Goal: Use online tool/utility: Use online tool/utility

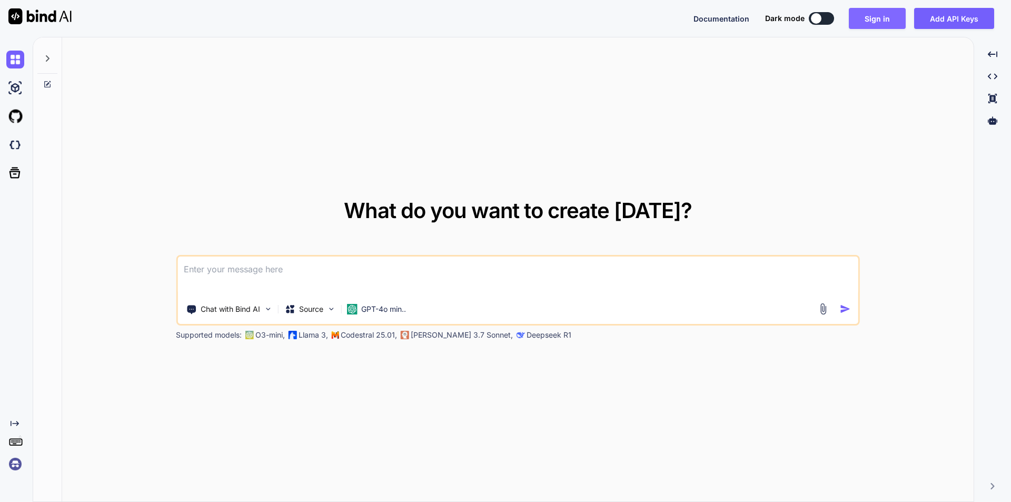
click at [870, 17] on button "Sign in" at bounding box center [877, 18] width 57 height 21
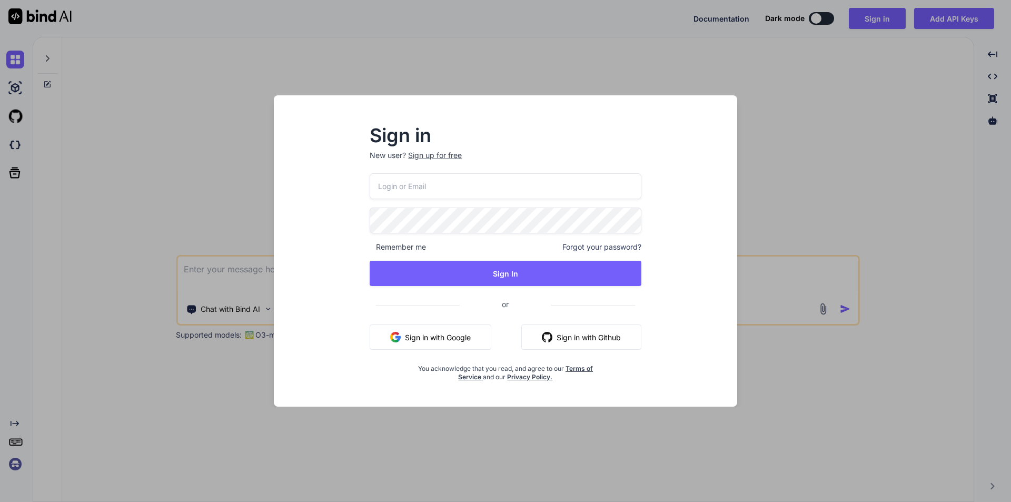
click at [428, 190] on input "email" at bounding box center [506, 186] width 272 height 26
type input "c"
type input "[EMAIL_ADDRESS][DOMAIN_NAME]"
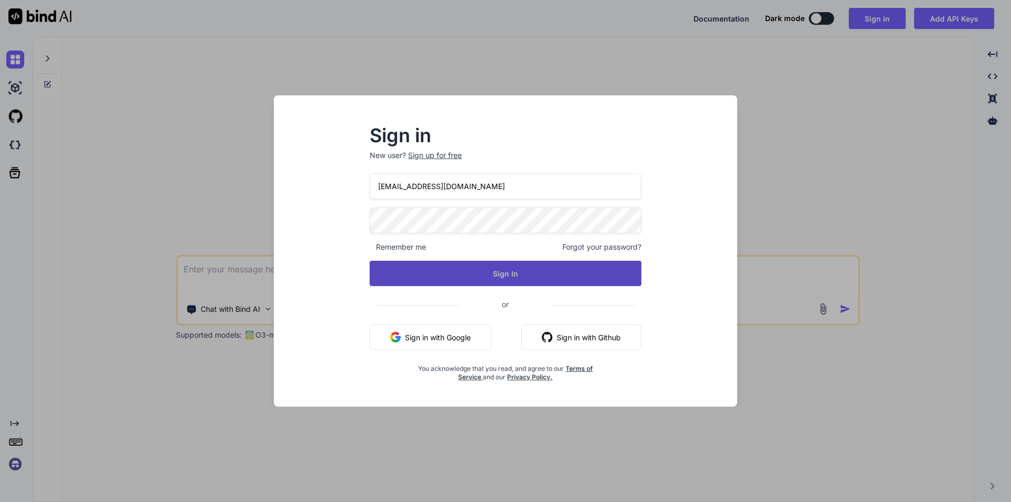
click at [490, 270] on button "Sign In" at bounding box center [506, 273] width 272 height 25
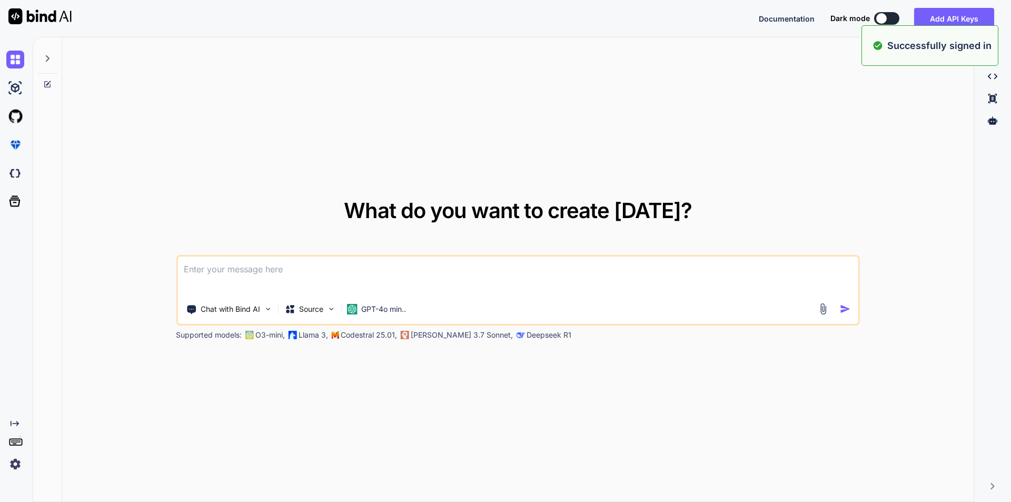
click at [766, 103] on div "What do you want to create [DATE]? Chat with Bind AI Source GPT-4o min.. Suppor…" at bounding box center [517, 269] width 911 height 465
type textarea "x"
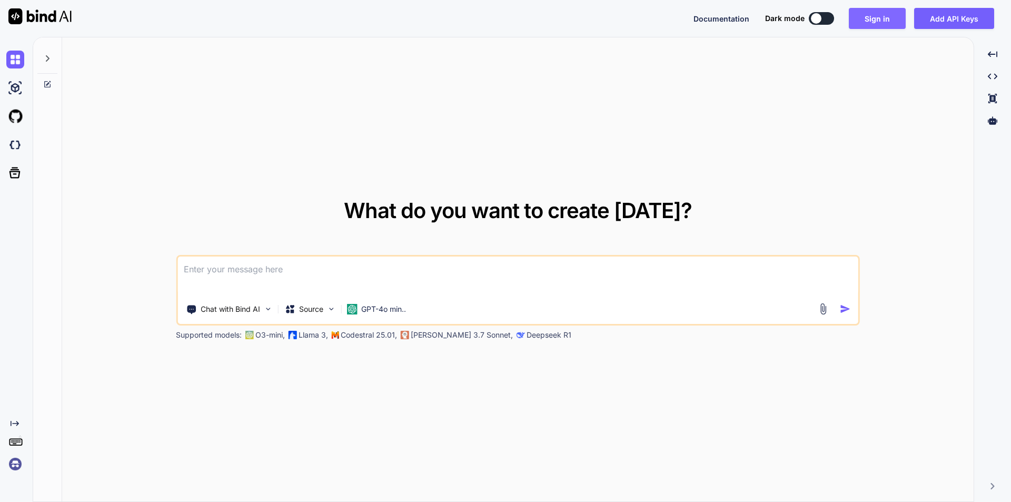
click at [878, 21] on button "Sign in" at bounding box center [877, 18] width 57 height 21
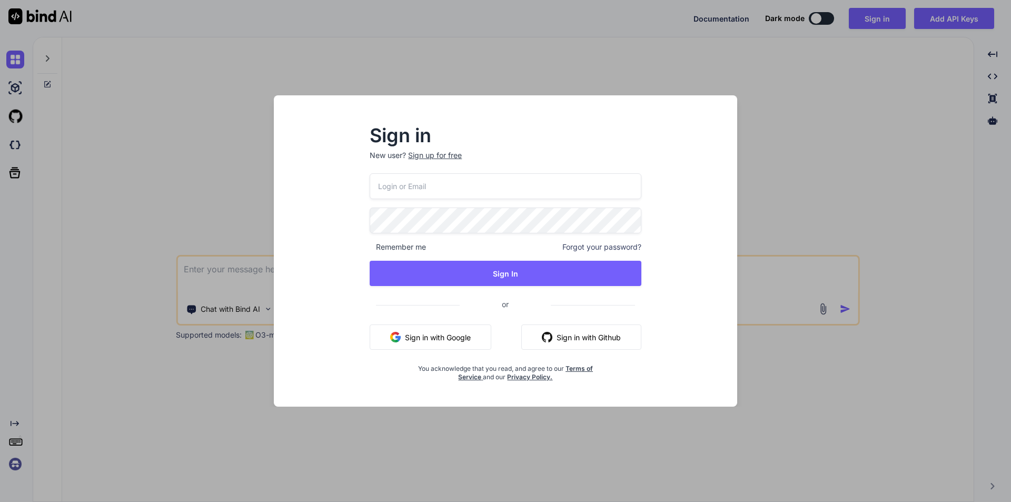
click at [437, 182] on input "email" at bounding box center [506, 186] width 272 height 26
type input "[EMAIL_ADDRESS][DOMAIN_NAME]"
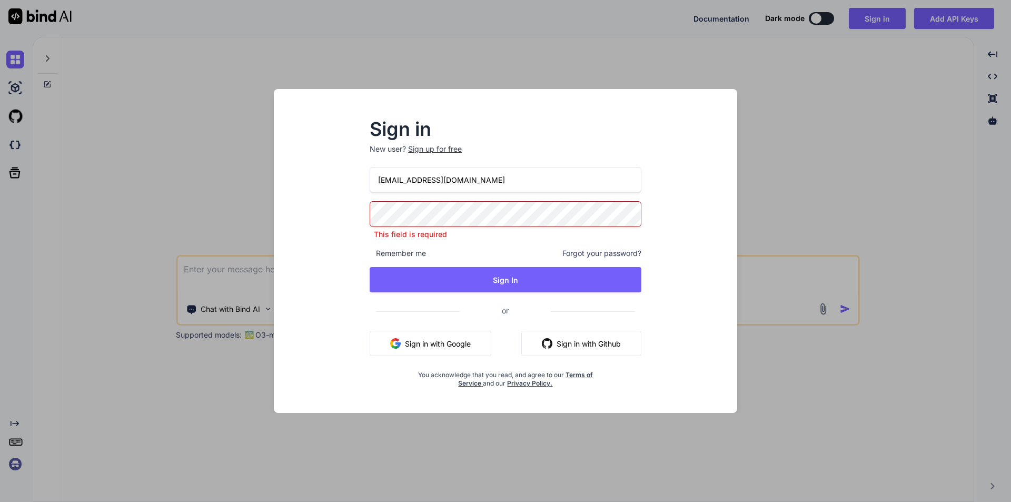
drag, startPoint x: 465, startPoint y: 189, endPoint x: 373, endPoint y: 180, distance: 92.6
click at [373, 180] on input "[EMAIL_ADDRESS][DOMAIN_NAME]" at bounding box center [506, 180] width 272 height 26
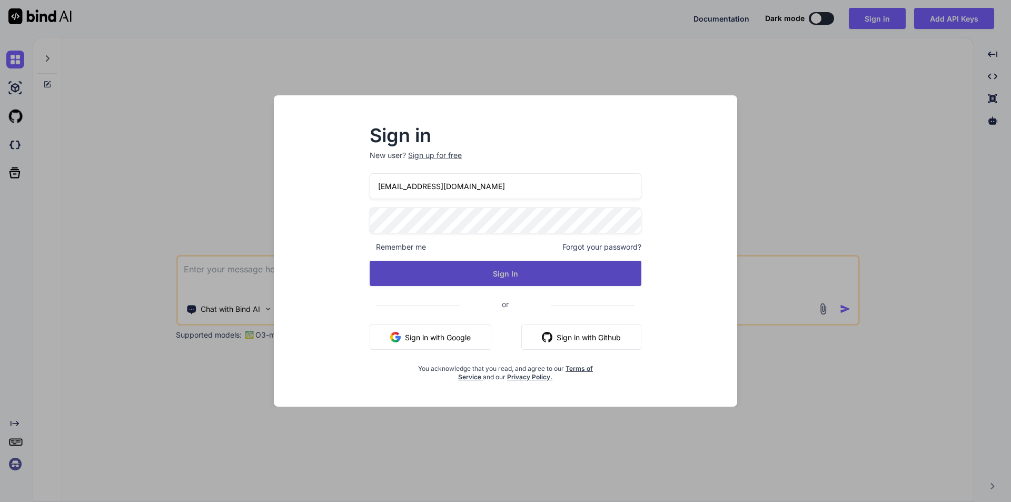
click at [504, 274] on button "Sign In" at bounding box center [506, 273] width 272 height 25
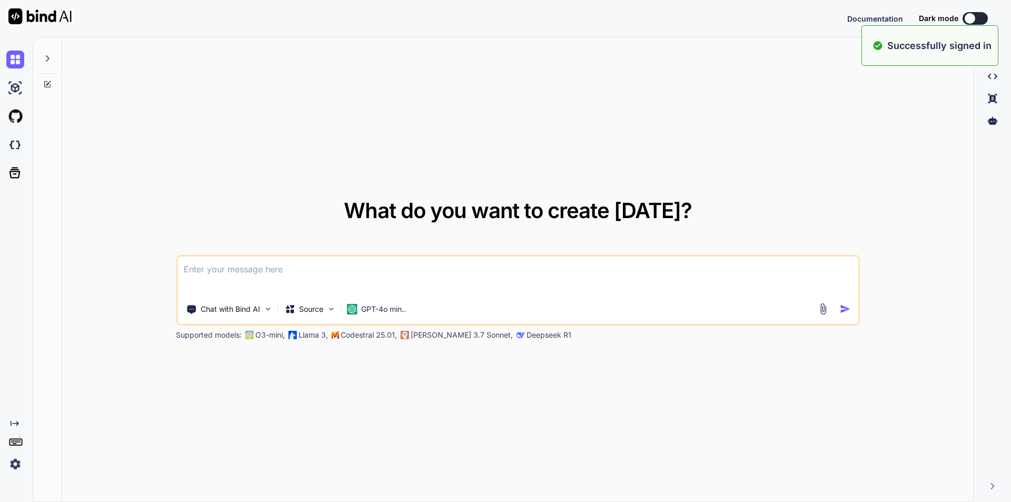
click at [907, 190] on div "What do you want to create [DATE]? Chat with Bind AI Source GPT-4o min.. Suppor…" at bounding box center [517, 269] width 911 height 465
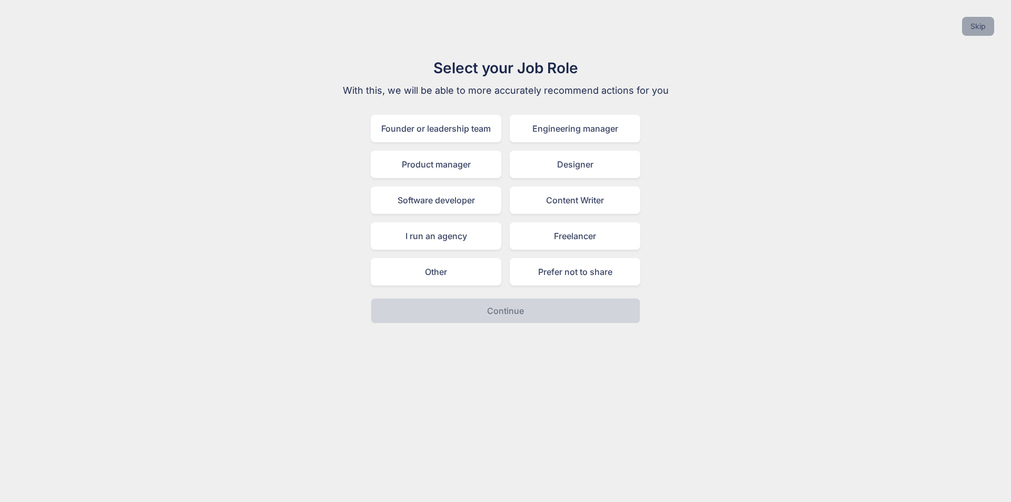
click at [985, 29] on button "Skip" at bounding box center [978, 26] width 32 height 19
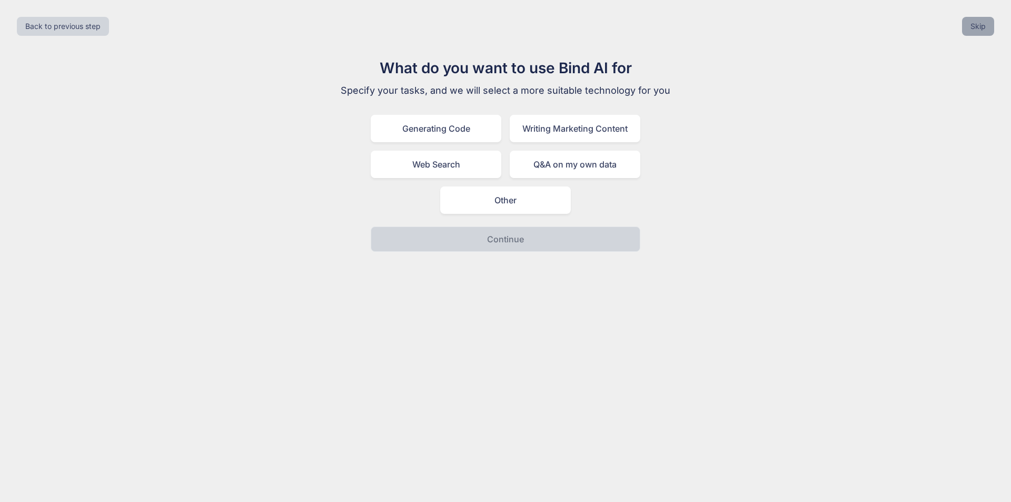
click at [974, 32] on button "Skip" at bounding box center [978, 26] width 32 height 19
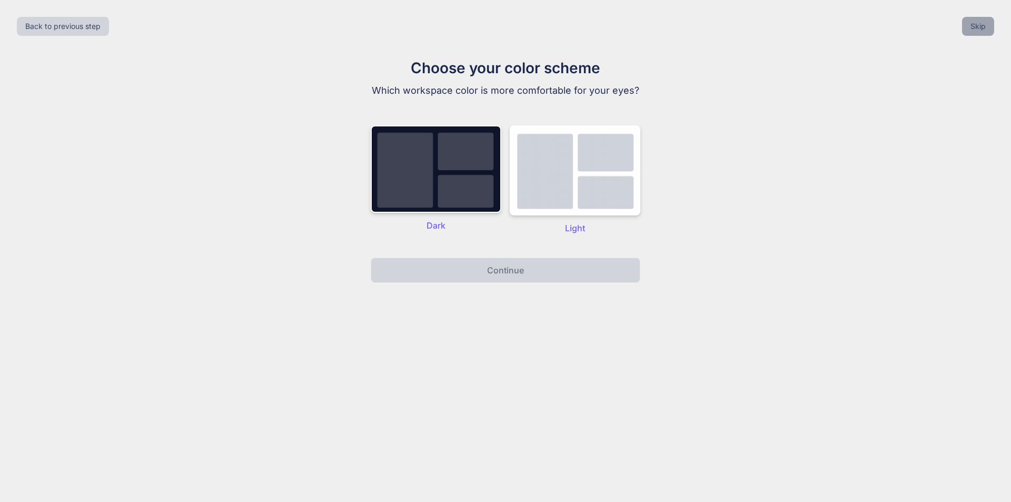
click at [986, 31] on button "Skip" at bounding box center [978, 26] width 32 height 19
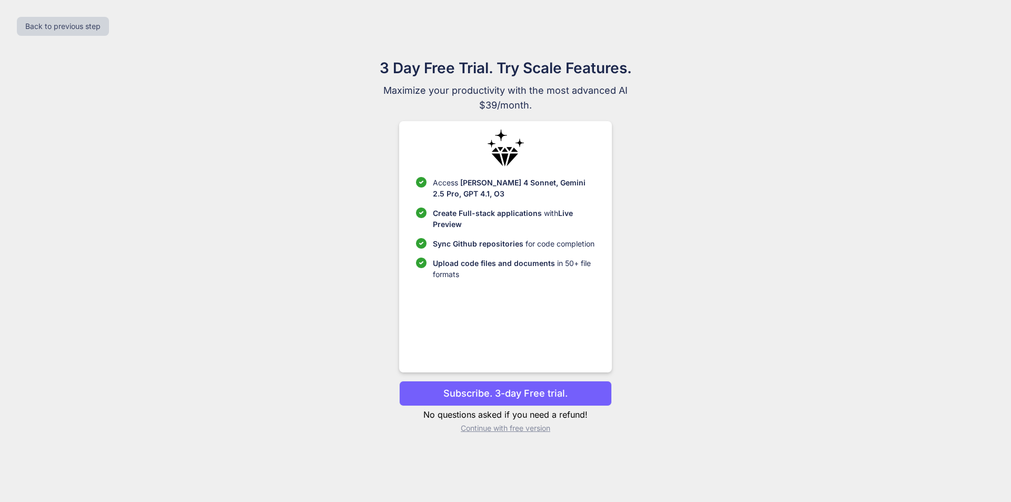
click at [503, 429] on p "Continue with free version" at bounding box center [505, 428] width 212 height 11
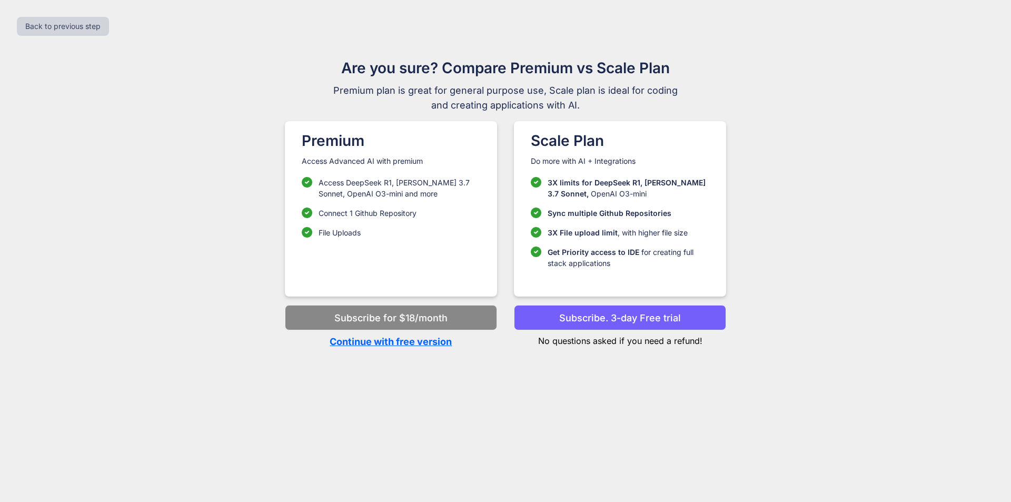
click at [385, 342] on p "Continue with free version" at bounding box center [391, 341] width 212 height 14
type textarea "x"
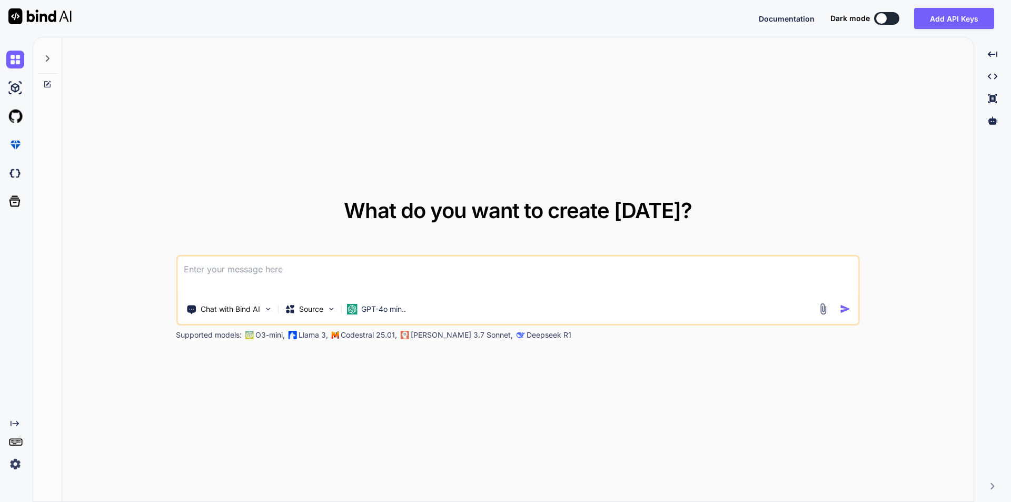
click at [299, 285] on textarea at bounding box center [517, 275] width 681 height 39
paste textarea ""Below is how i am writing functionality to create and store the speaker" //bla…"
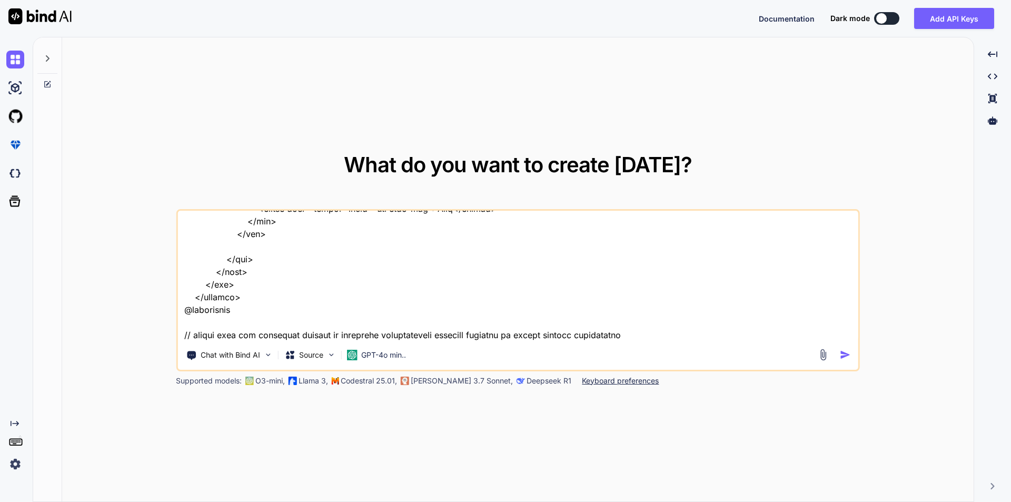
type textarea ""Below is how i am writing functionality to create and store the speaker" //bla…"
click at [844, 351] on img "button" at bounding box center [845, 354] width 11 height 11
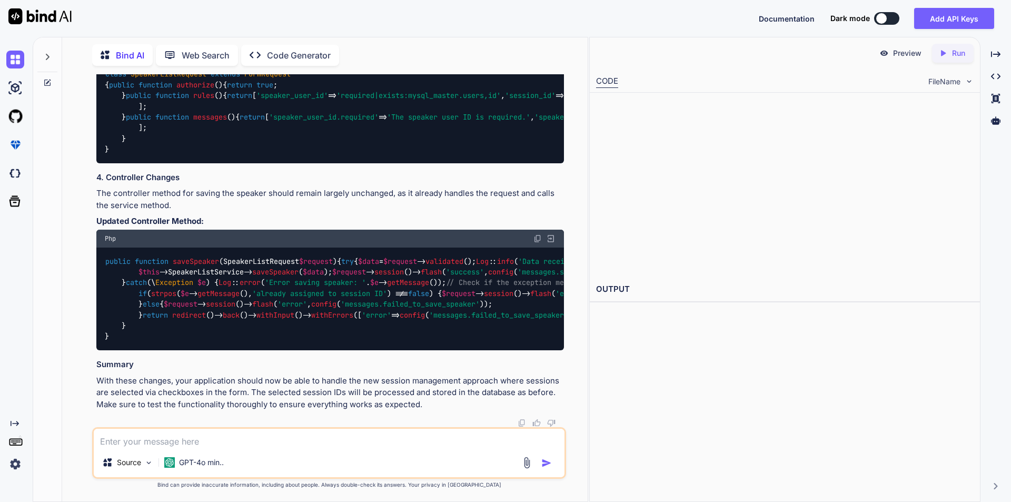
scroll to position [2821, 0]
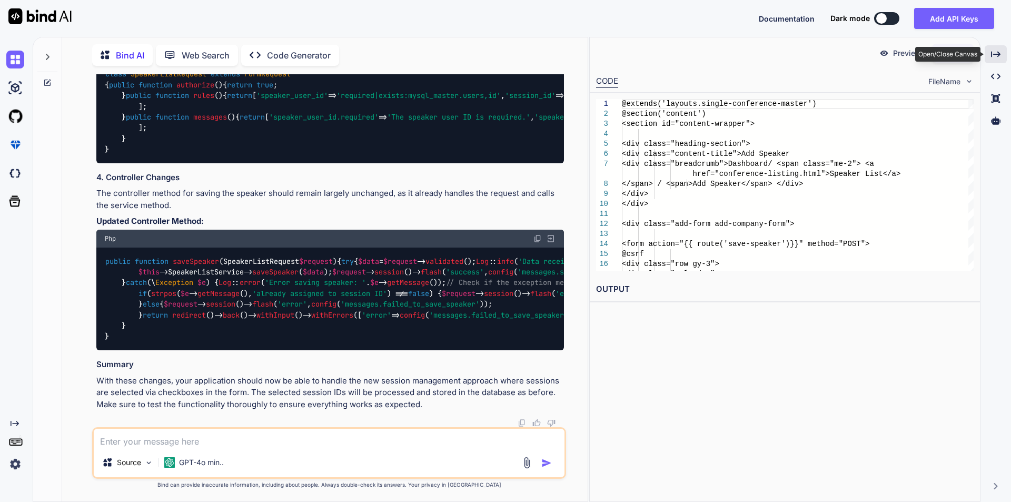
click at [991, 51] on icon "Created with Pixso." at bounding box center [995, 53] width 9 height 9
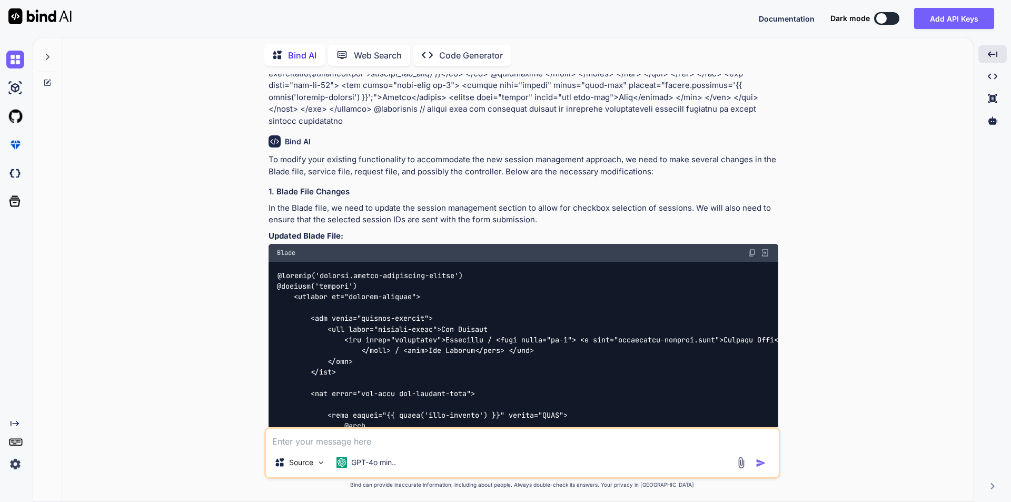
scroll to position [987, 0]
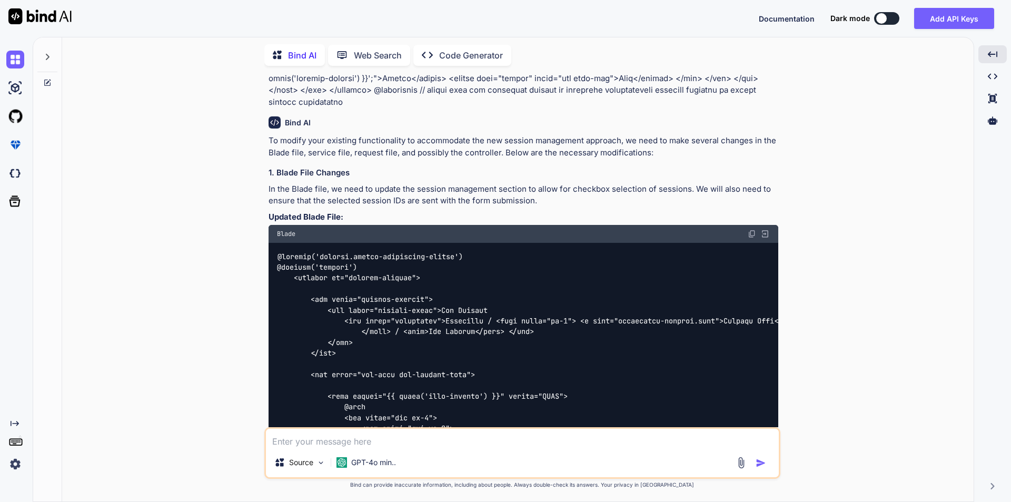
click at [749, 230] on img at bounding box center [752, 234] width 8 height 8
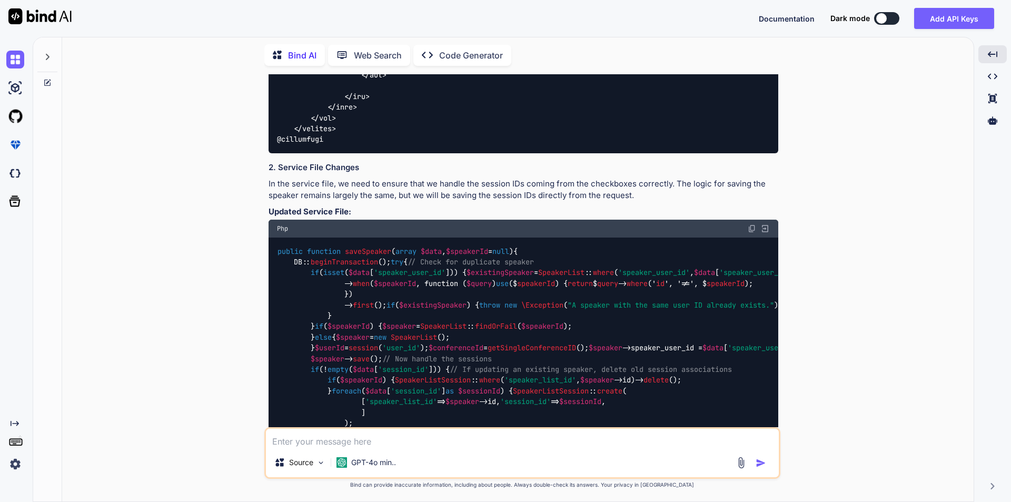
scroll to position [1987, 0]
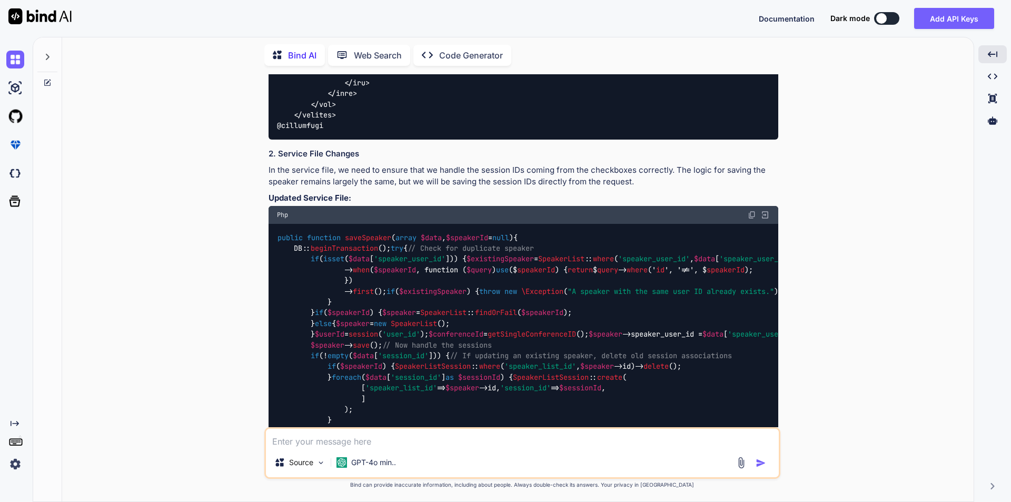
click at [751, 211] on img at bounding box center [752, 215] width 8 height 8
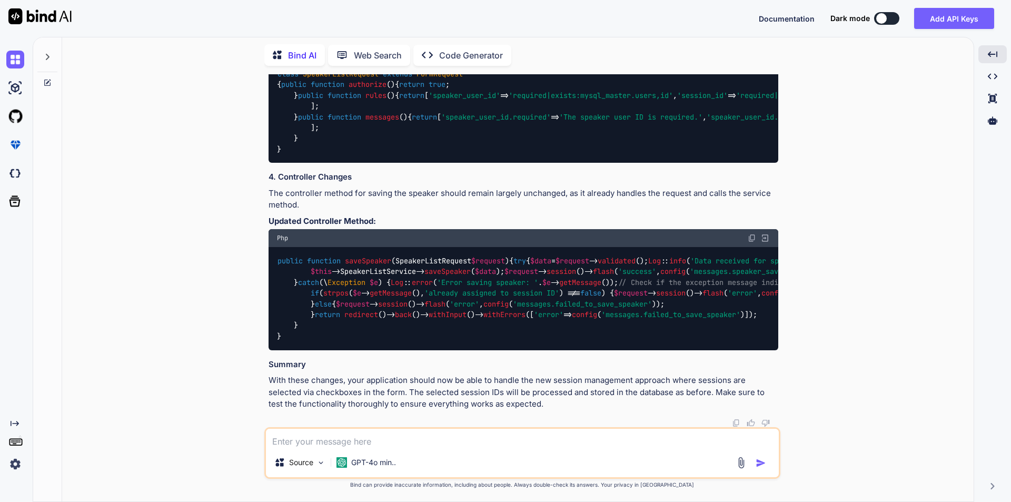
scroll to position [2777, 0]
click at [751, 55] on img at bounding box center [752, 51] width 8 height 8
drag, startPoint x: 752, startPoint y: 232, endPoint x: 738, endPoint y: 263, distance: 34.4
click at [752, 234] on img at bounding box center [752, 238] width 8 height 8
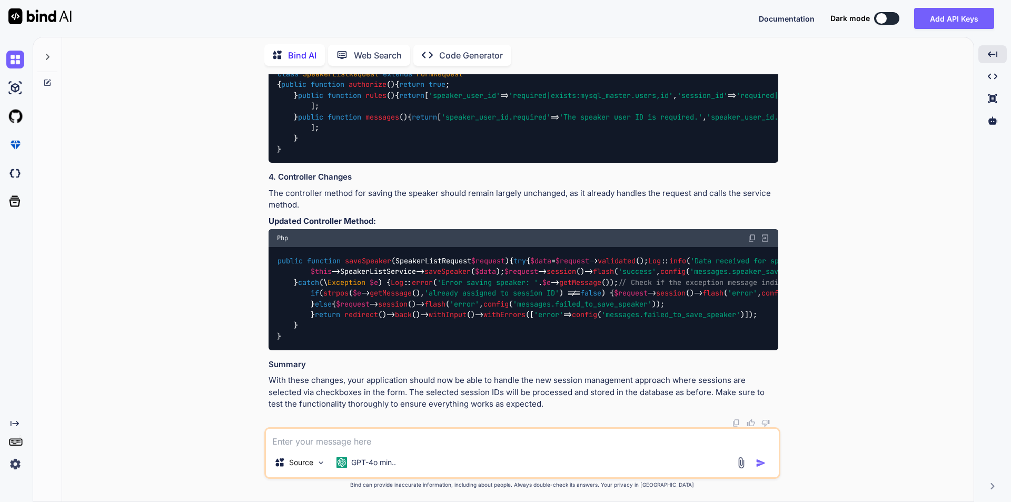
scroll to position [3251, 0]
click at [331, 441] on textarea at bounding box center [522, 438] width 513 height 19
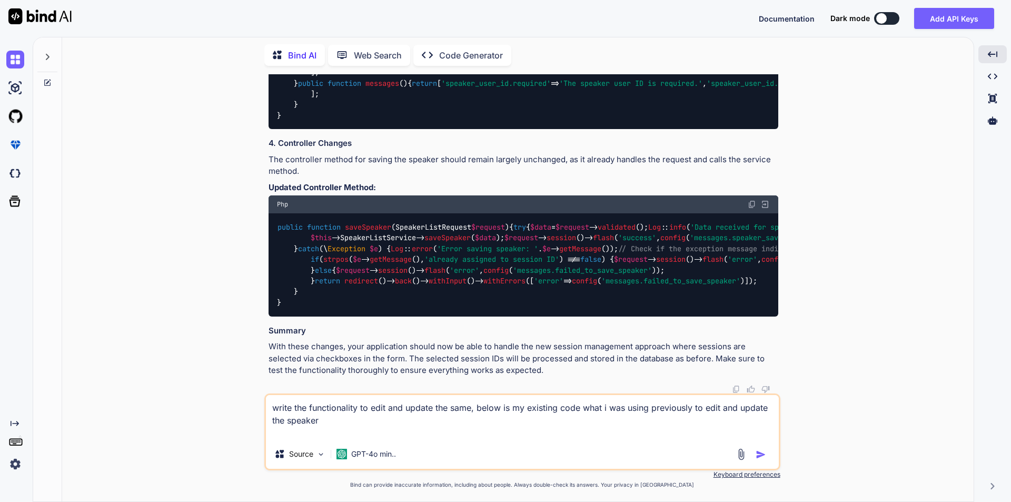
click at [271, 409] on textarea "write the functionality to edit and update the same, below is my existing code …" at bounding box center [522, 417] width 513 height 44
click at [284, 434] on textarea "//write the functionality to edit and update the same, below is my existing cod…" at bounding box center [522, 417] width 513 height 44
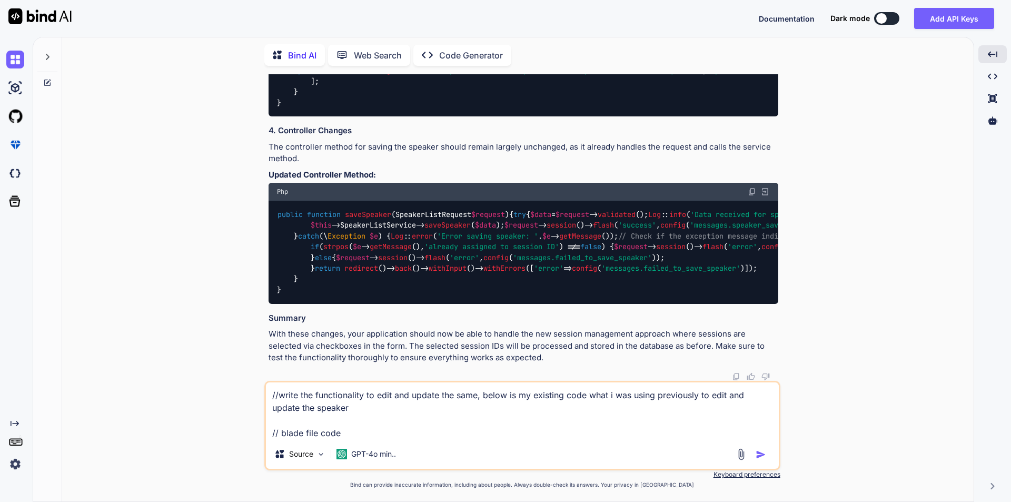
click at [310, 438] on textarea "//write the functionality to edit and update the same, below is my existing cod…" at bounding box center [522, 410] width 513 height 57
click at [315, 439] on div "//write the functionality to edit and update the same, below is my existing cod…" at bounding box center [522, 426] width 516 height 90
click at [350, 437] on textarea "//write the functionality to edit and update the same, below is my existing cod…" at bounding box center [522, 410] width 513 height 57
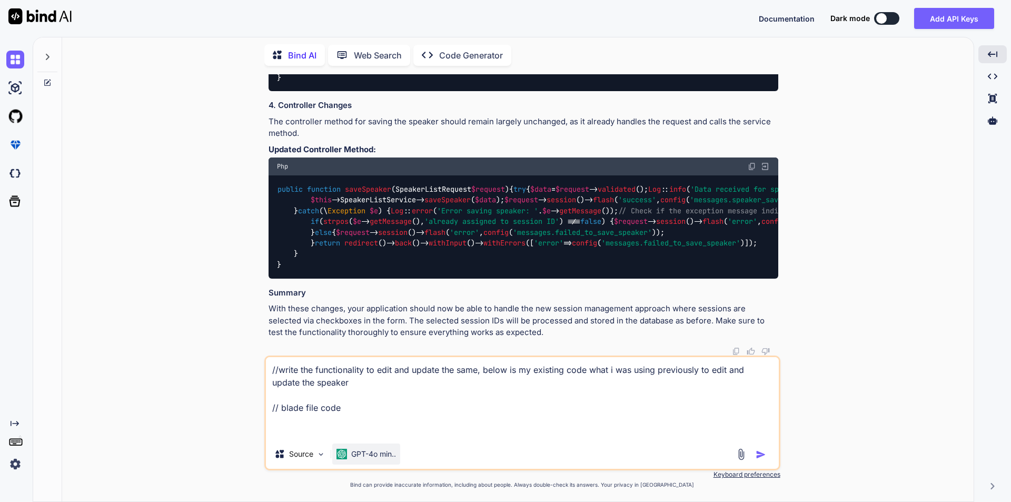
paste textarea "<div class="add-form add-company-form"> <form action="{{ route('update-speaker'…"
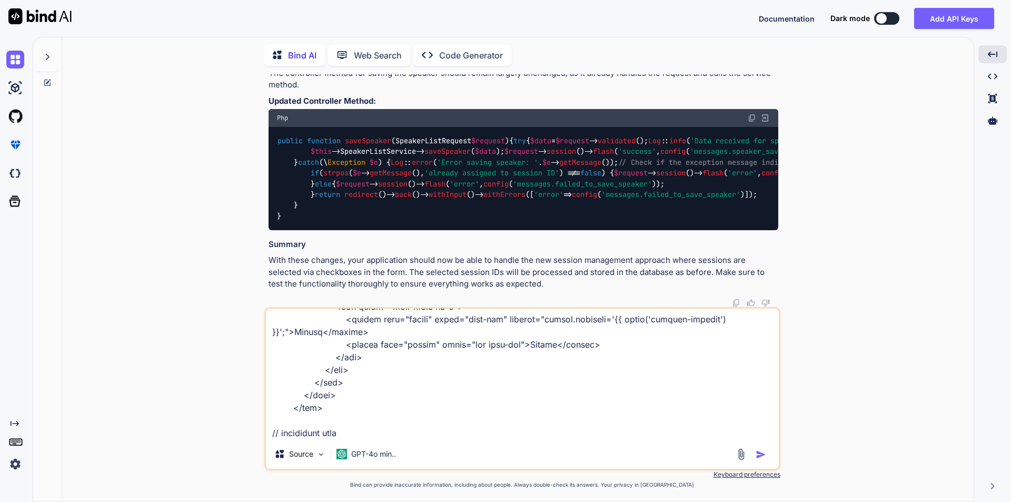
scroll to position [760, 0]
click at [323, 437] on textarea at bounding box center [522, 374] width 513 height 131
paste textarea "public function editSpeaker($speakerListId) { $conferenceId = getSingleConferen…"
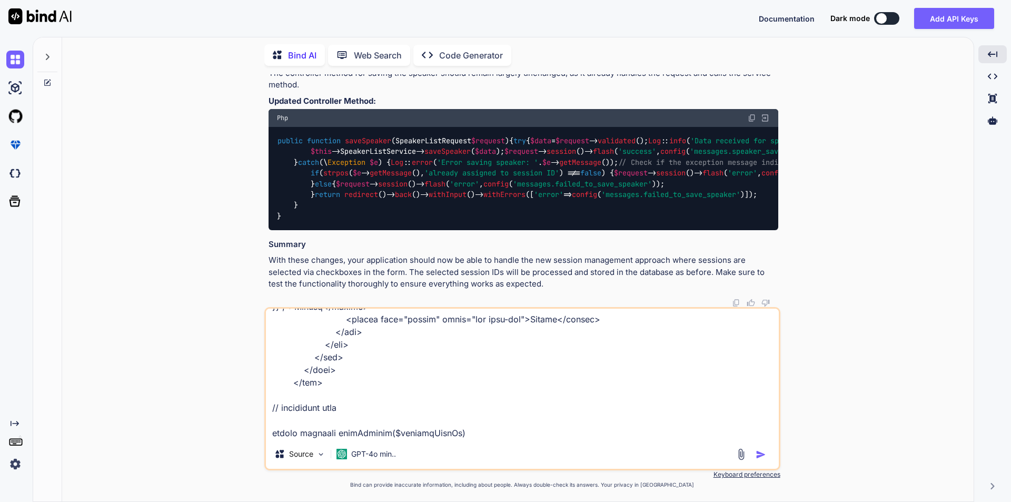
scroll to position [1252, 0]
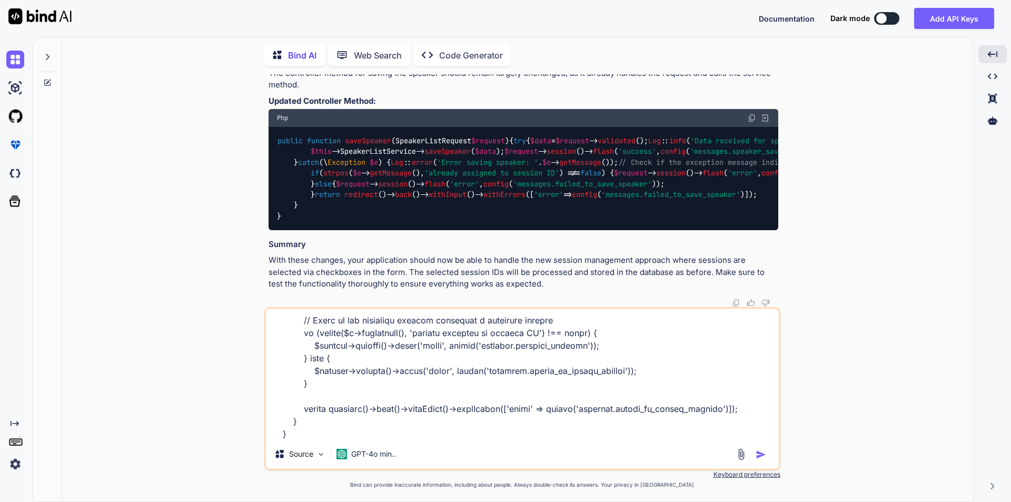
type textarea "//write the functionality to edit and update the same, below is my existing cod…"
click at [764, 456] on img "button" at bounding box center [761, 454] width 11 height 11
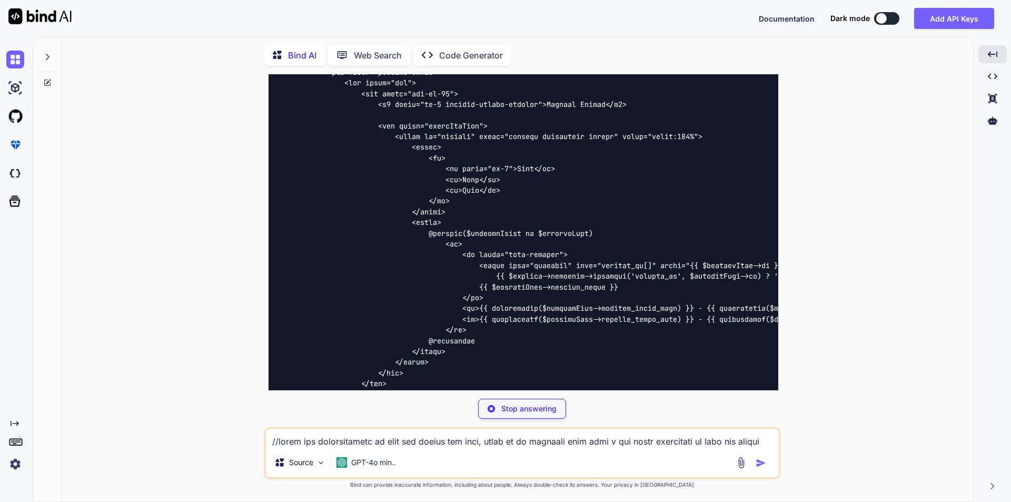
scroll to position [3824, 0]
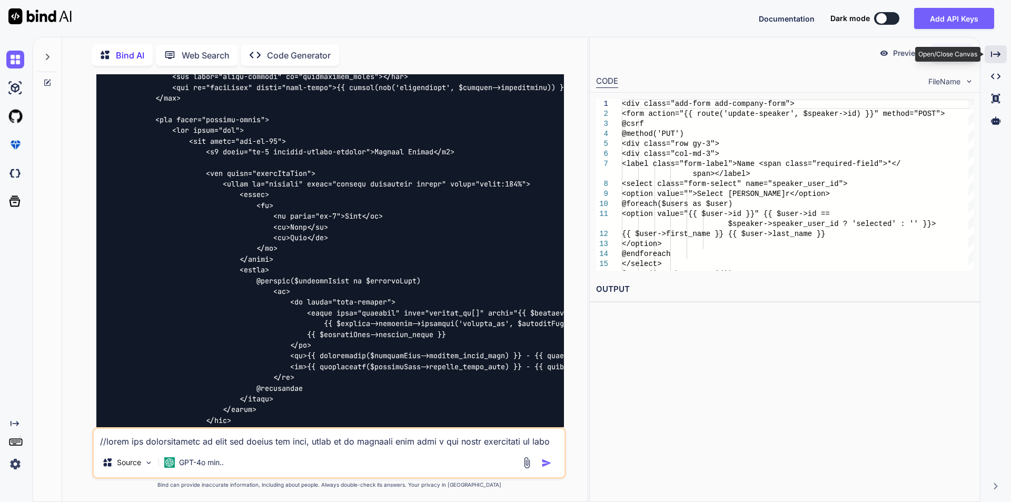
click at [995, 62] on div "Created with Pixso." at bounding box center [996, 54] width 22 height 18
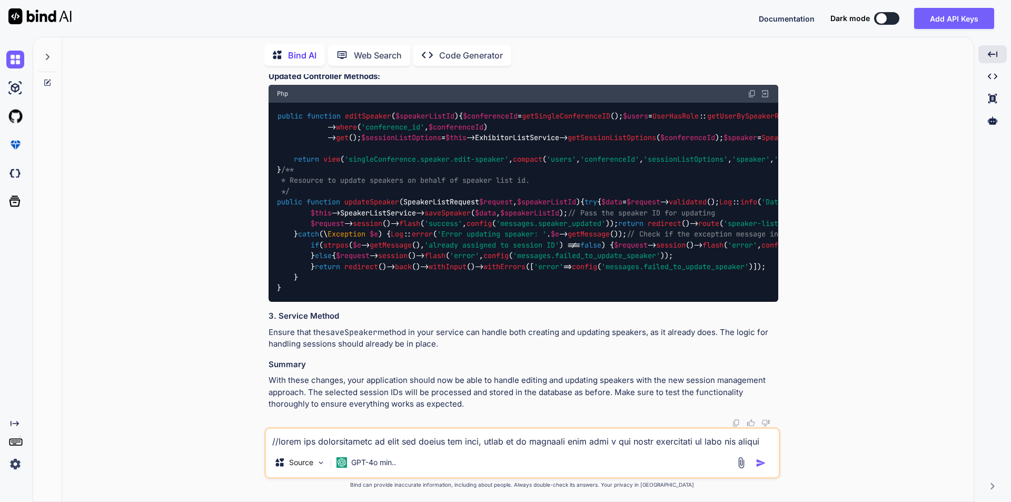
scroll to position [4730, 0]
drag, startPoint x: 306, startPoint y: 240, endPoint x: 288, endPoint y: 192, distance: 51.3
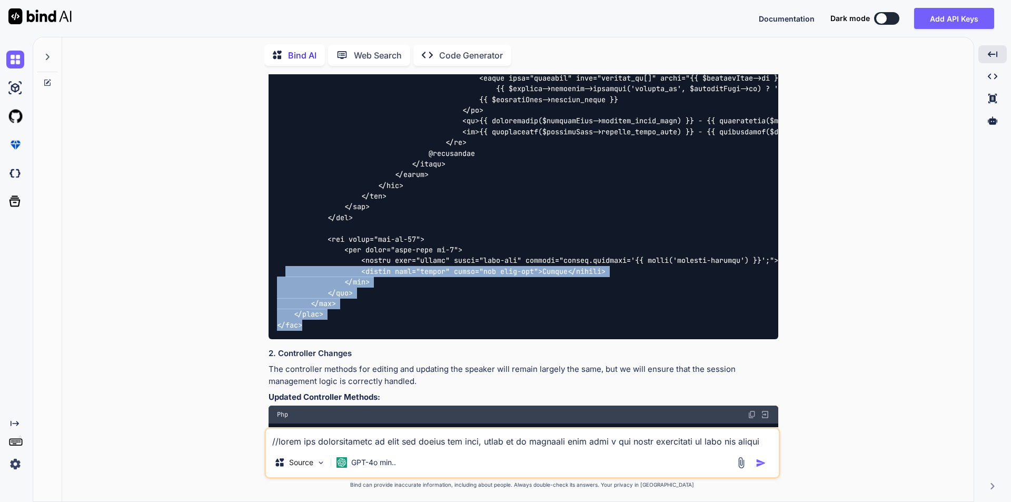
scroll to position [4046, 0]
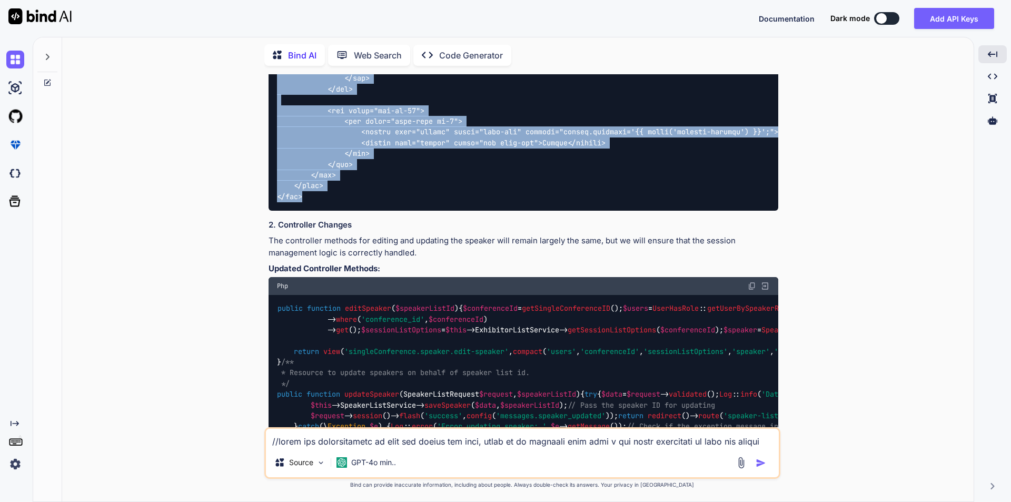
copy code "<div class="add-form add-company-form"> <form action="{{ route('update-speaker'…"
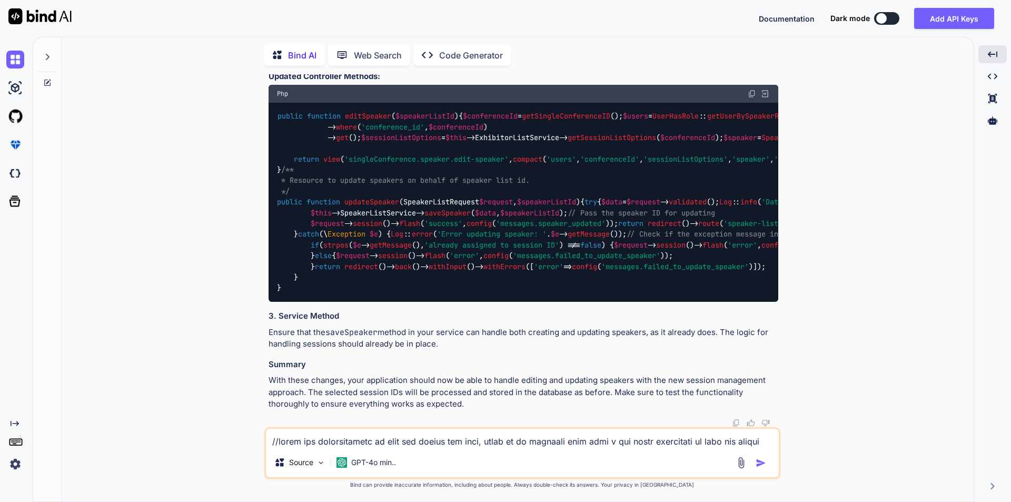
scroll to position [4941, 0]
click at [752, 98] on img at bounding box center [752, 94] width 8 height 8
